Goal: Communication & Community: Answer question/provide support

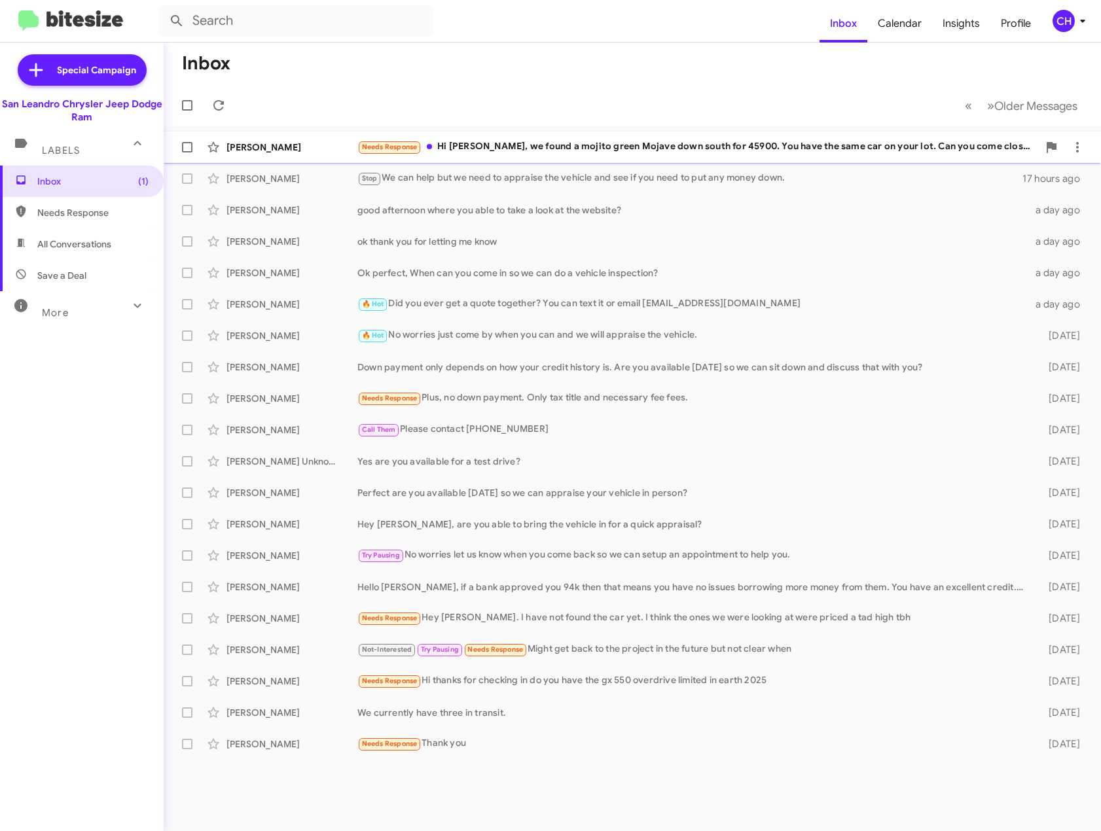
click at [476, 147] on div "Needs Response Hi [PERSON_NAME], we found a mojito green Mojave down south for …" at bounding box center [697, 146] width 681 height 15
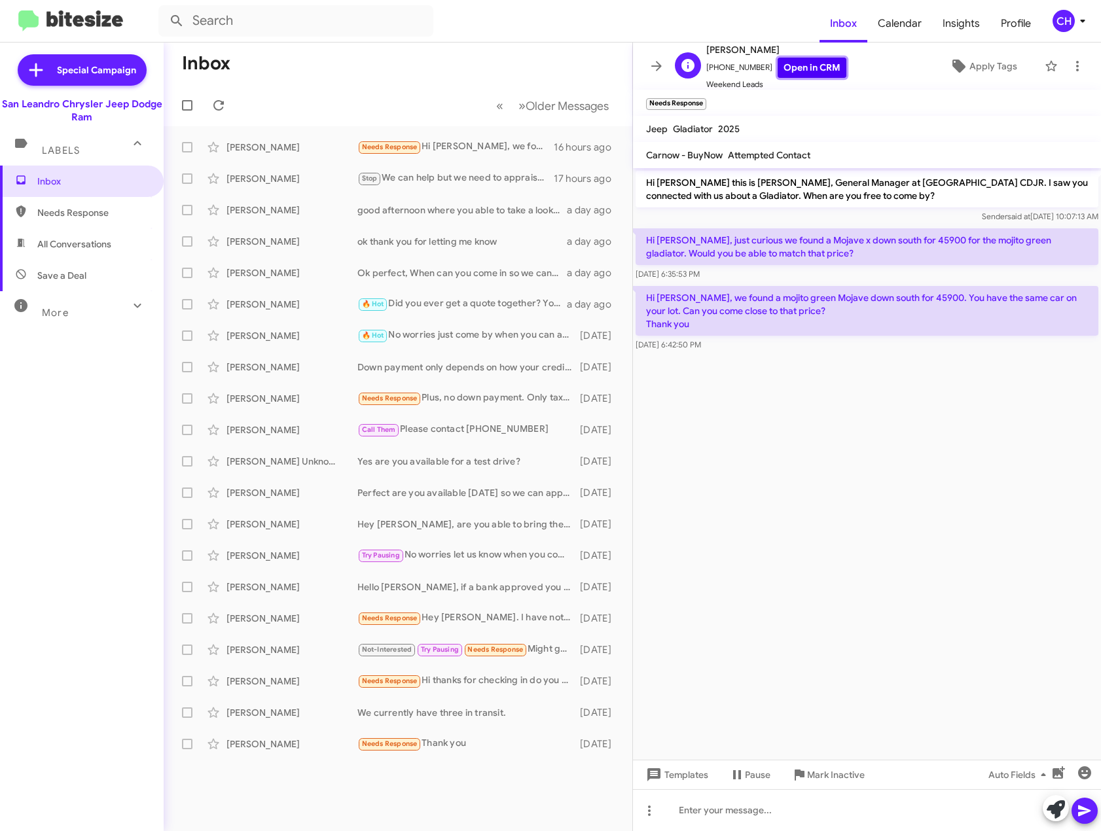
click at [803, 65] on link "Open in CRM" at bounding box center [811, 68] width 69 height 20
click at [739, 802] on div at bounding box center [867, 810] width 468 height 42
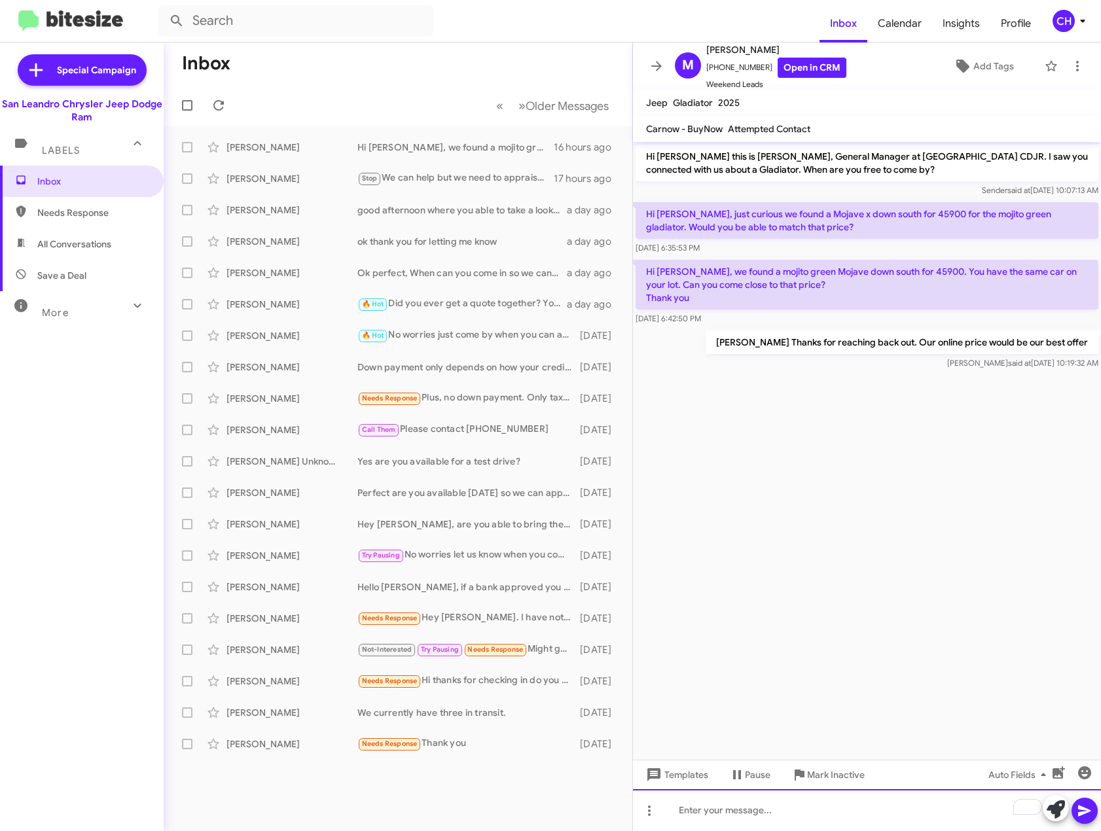
click at [818, 804] on div "To enrich screen reader interactions, please activate Accessibility in Grammarl…" at bounding box center [867, 810] width 468 height 42
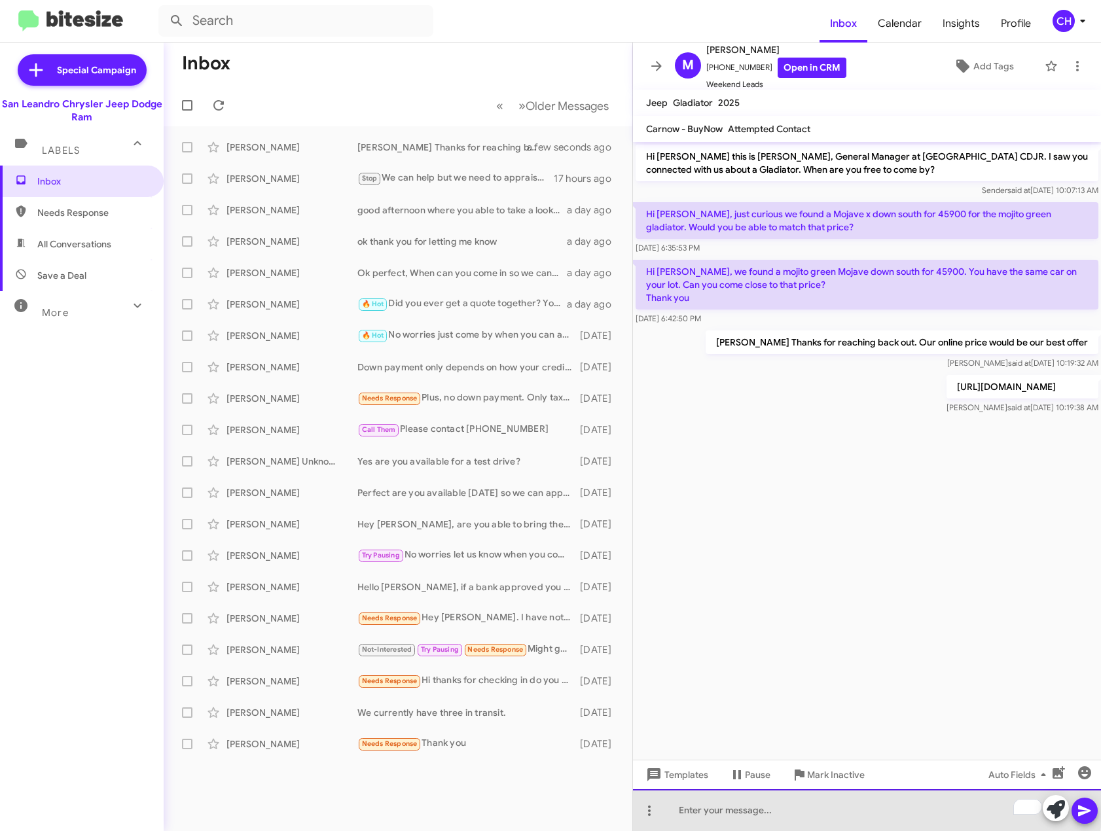
click at [743, 797] on div "To enrich screen reader interactions, please activate Accessibility in Grammarl…" at bounding box center [867, 810] width 468 height 42
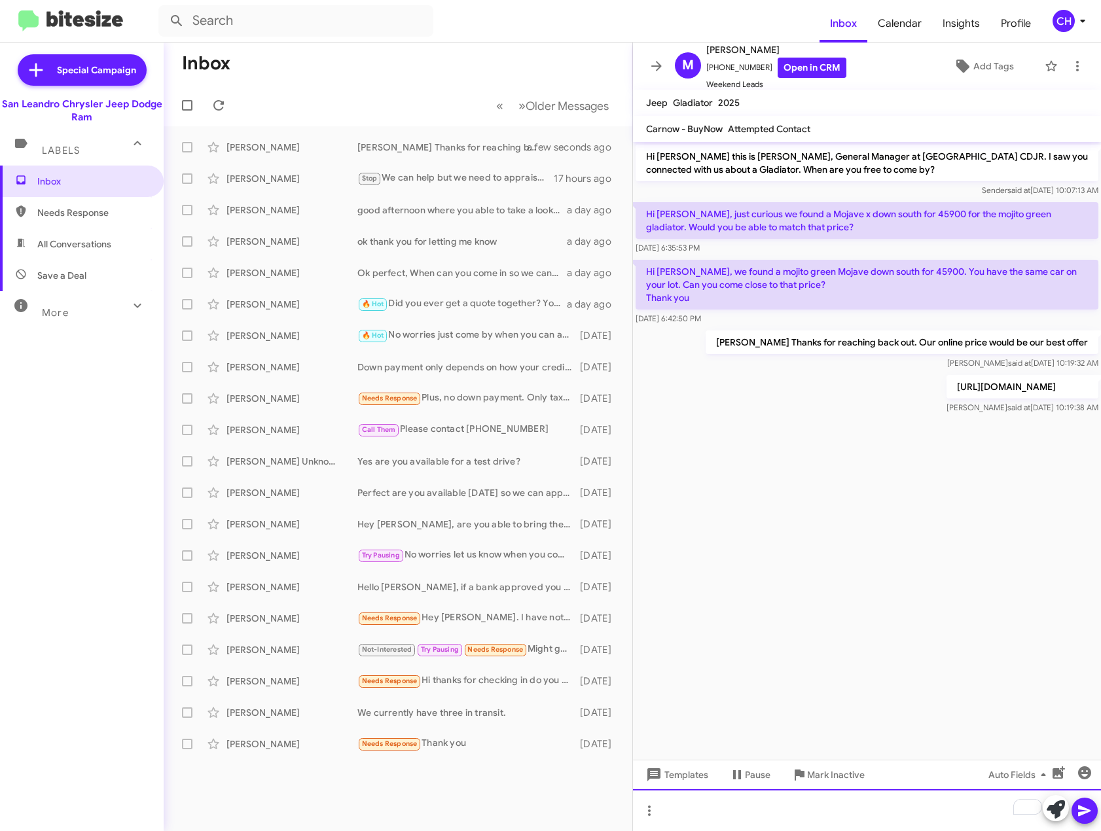
click at [777, 794] on div "To enrich screen reader interactions, please activate Accessibility in Grammarl…" at bounding box center [867, 810] width 468 height 42
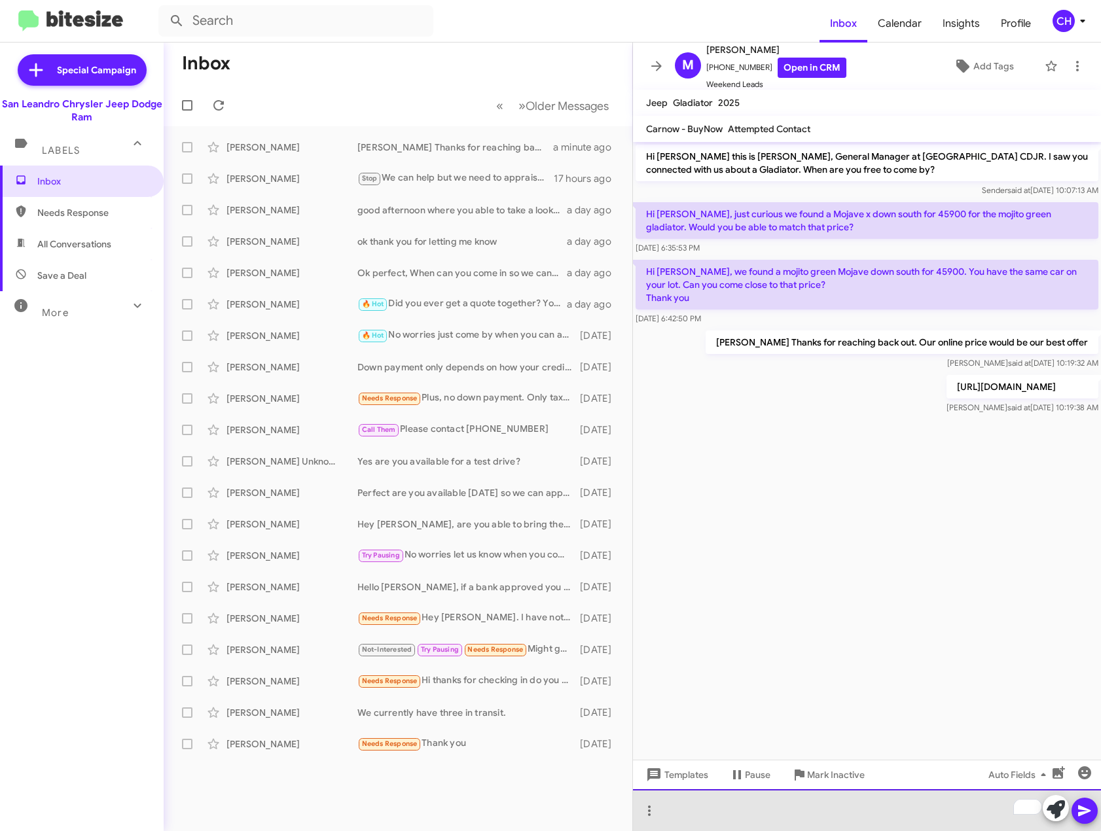
click at [842, 811] on div "To enrich screen reader interactions, please activate Accessibility in Grammarl…" at bounding box center [867, 810] width 468 height 42
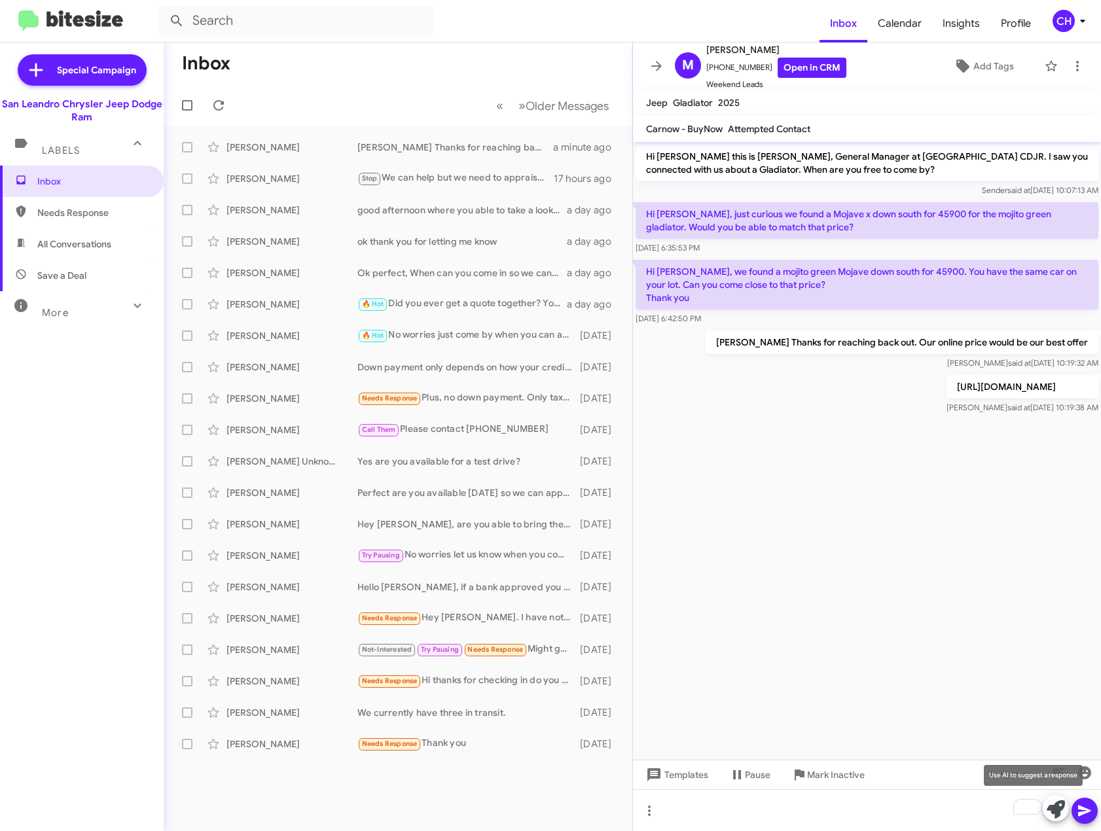
click at [1063, 804] on icon at bounding box center [1055, 809] width 18 height 18
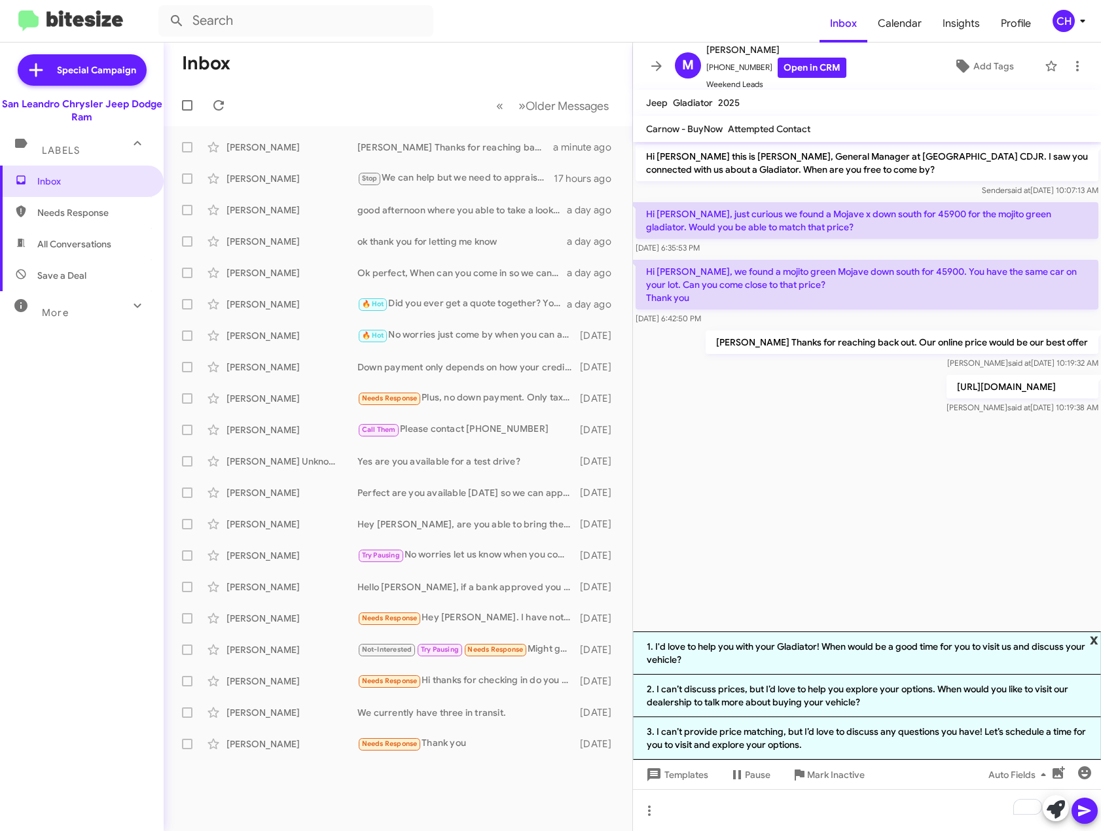
click at [1091, 635] on span "x" at bounding box center [1094, 639] width 9 height 16
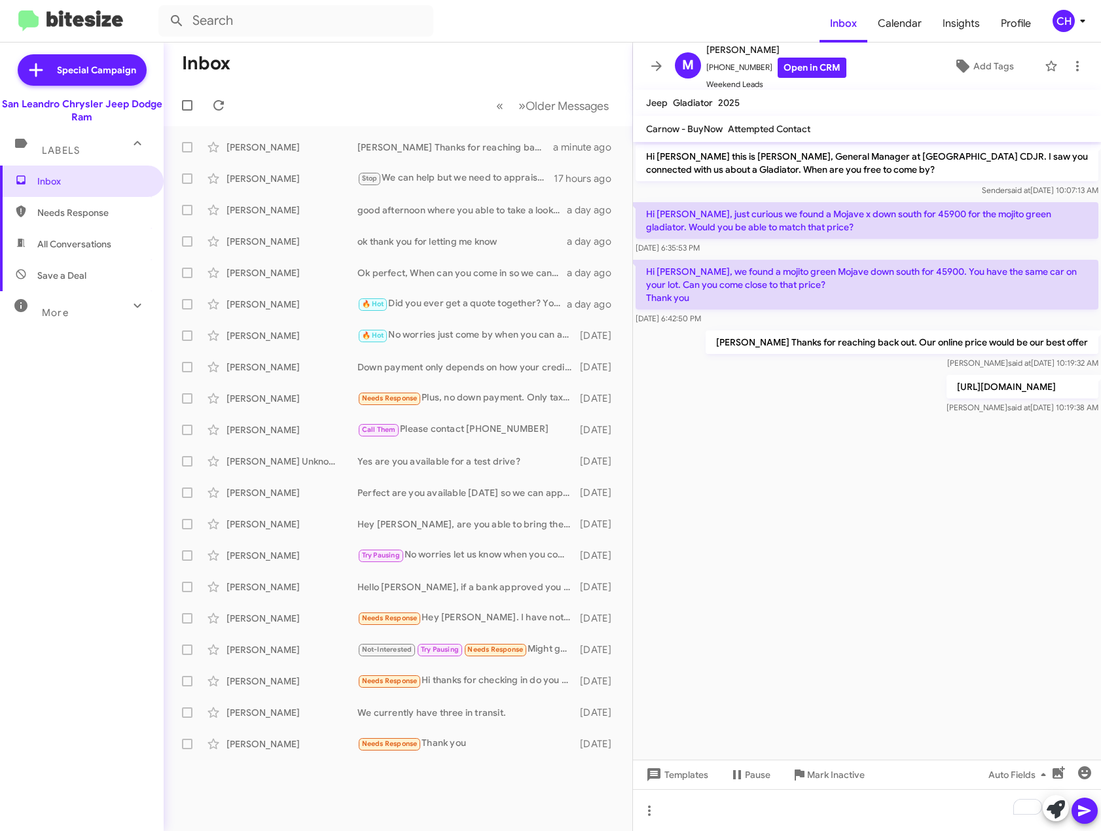
click at [1021, 546] on cdk-virtual-scroll-viewport "Hi [PERSON_NAME] this is [PERSON_NAME], General Manager at [GEOGRAPHIC_DATA] CD…" at bounding box center [867, 451] width 468 height 618
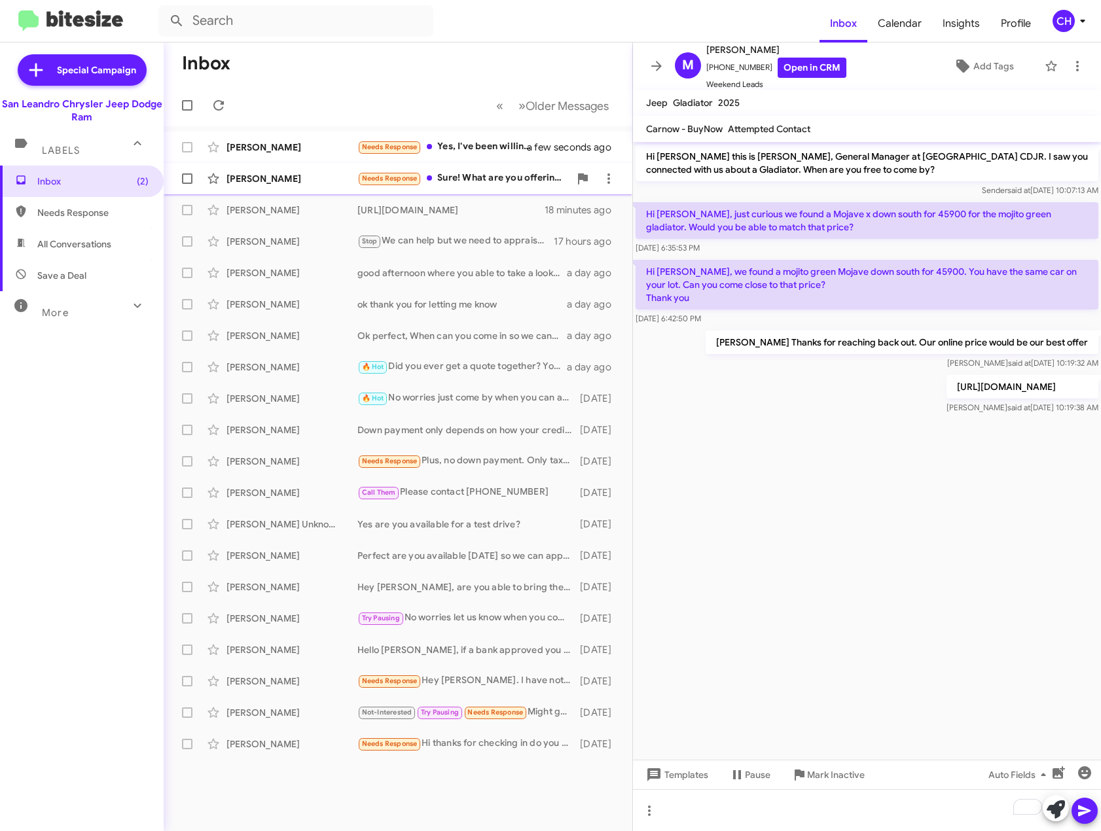
click at [425, 183] on div "Needs Response Sure! What are you offering?" at bounding box center [463, 178] width 212 height 15
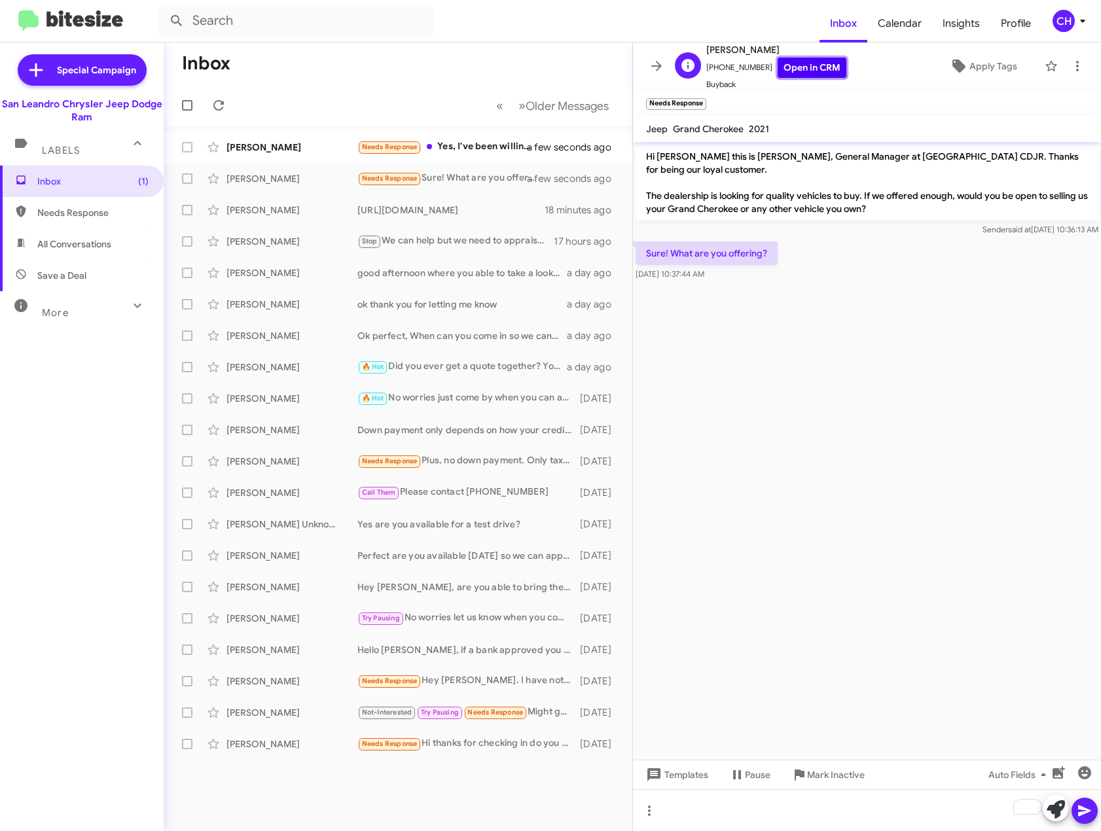
click at [812, 70] on link "Open in CRM" at bounding box center [811, 68] width 69 height 20
